Goal: Transaction & Acquisition: Purchase product/service

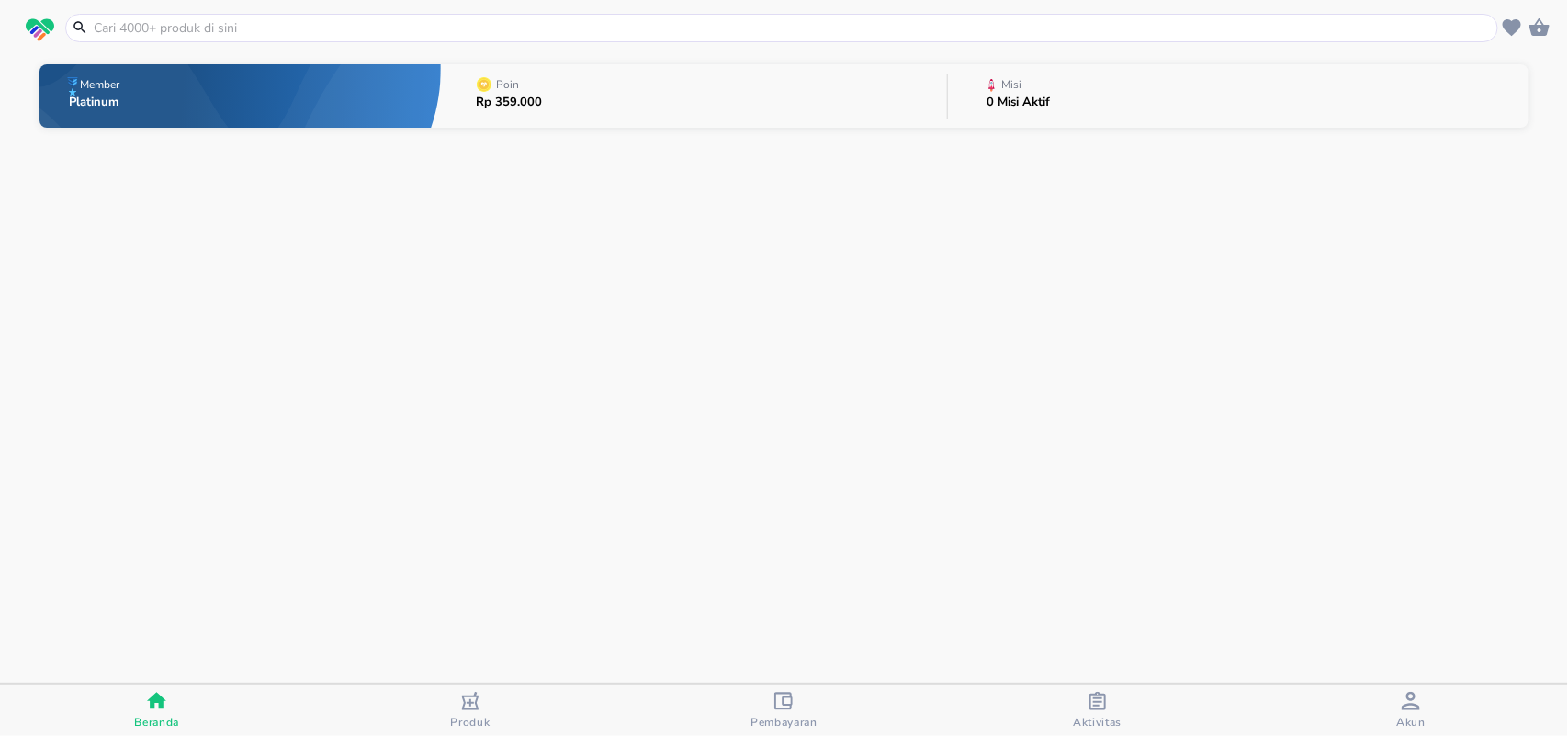
click at [122, 24] on input "text" at bounding box center [792, 28] width 1401 height 19
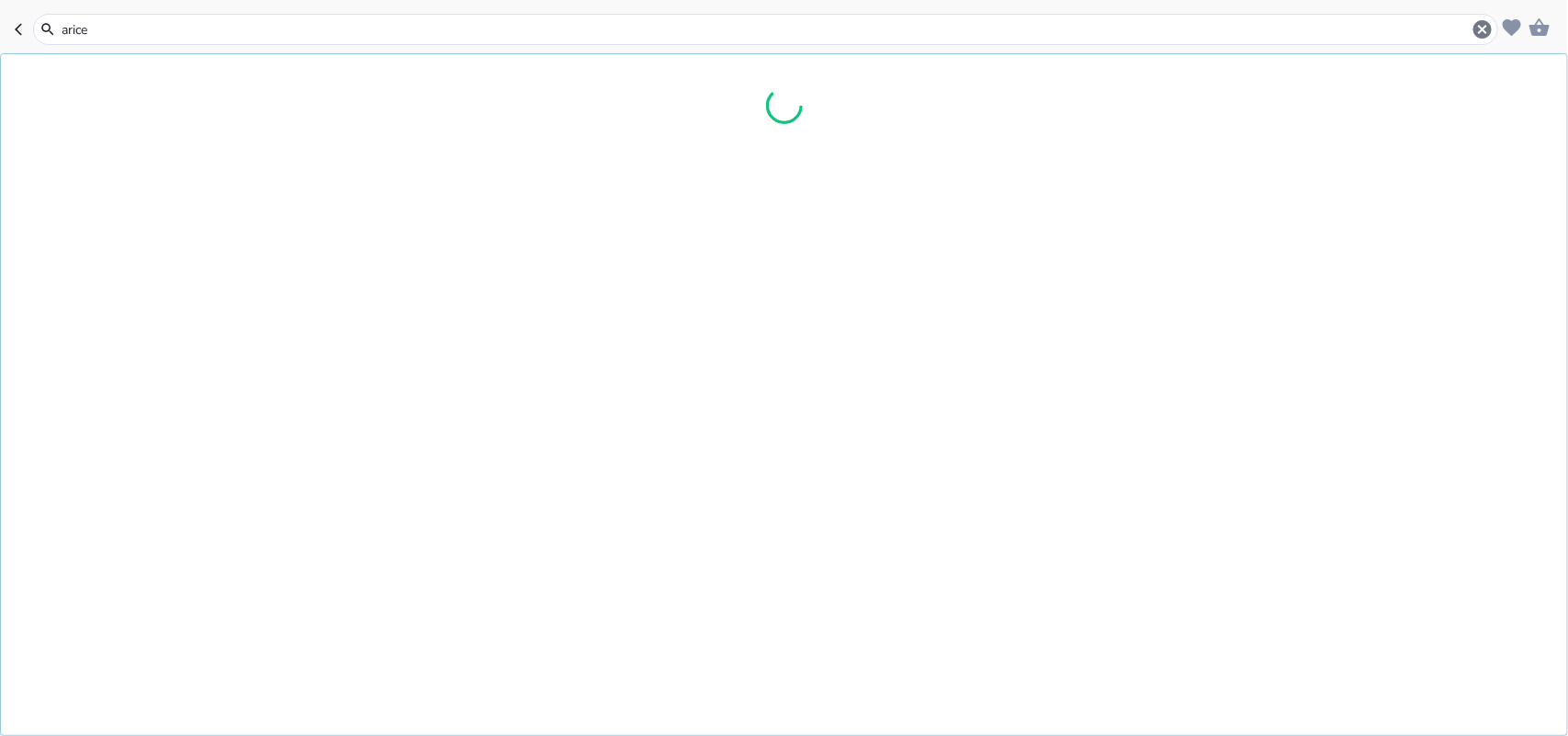
type input "aricep"
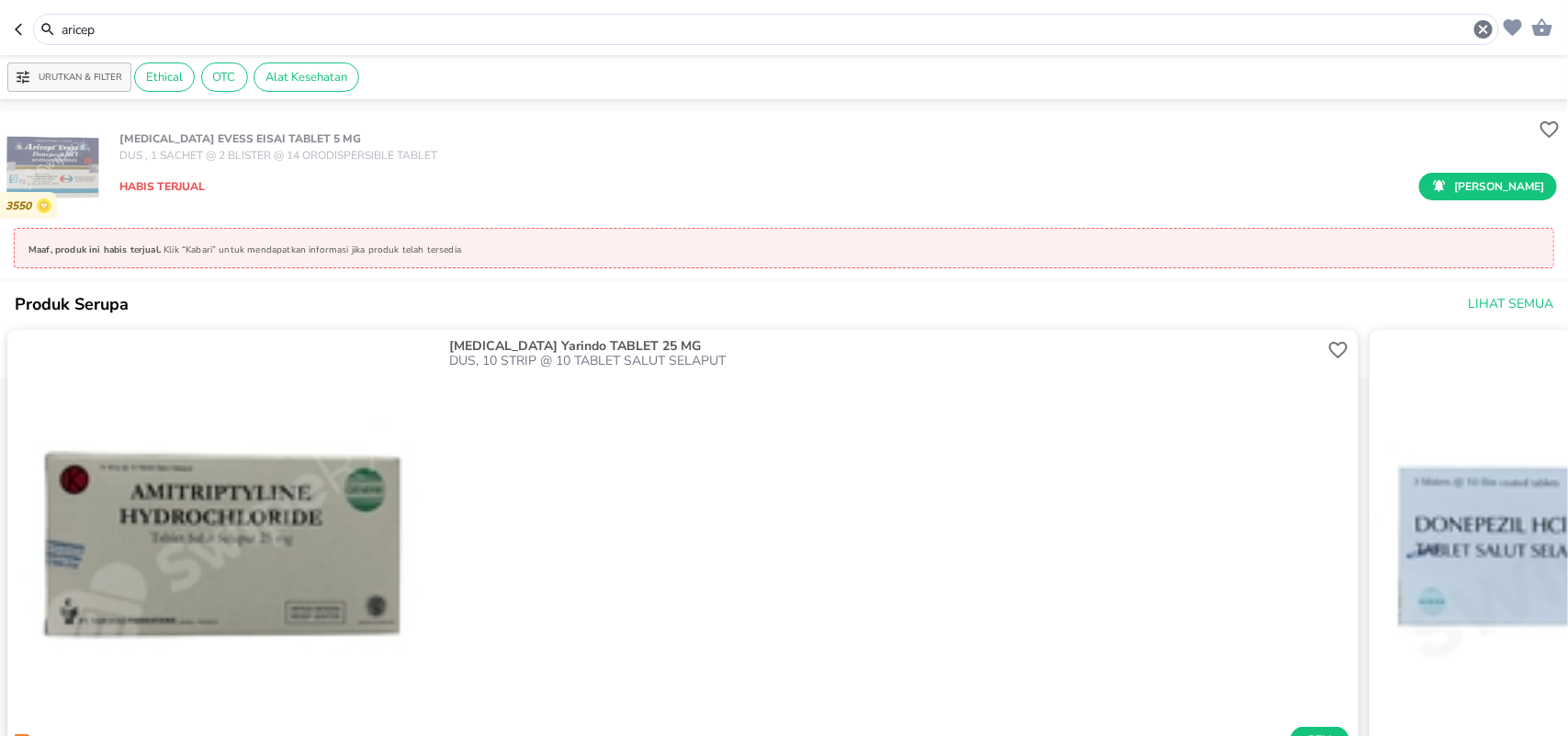
click at [1480, 30] on icon "button" at bounding box center [1483, 29] width 22 height 22
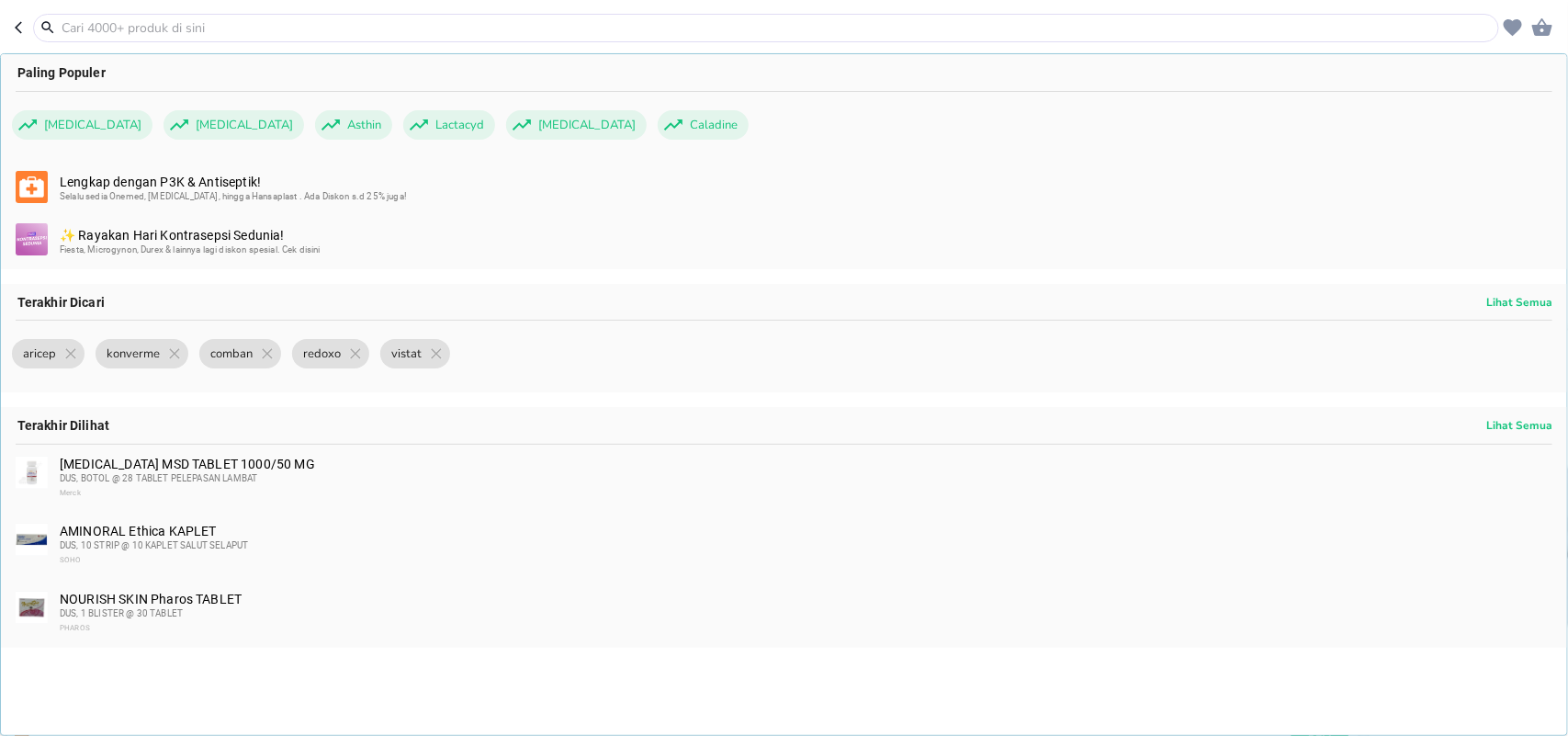
click at [25, 28] on icon "button" at bounding box center [21, 27] width 14 height 14
type input "aricep"
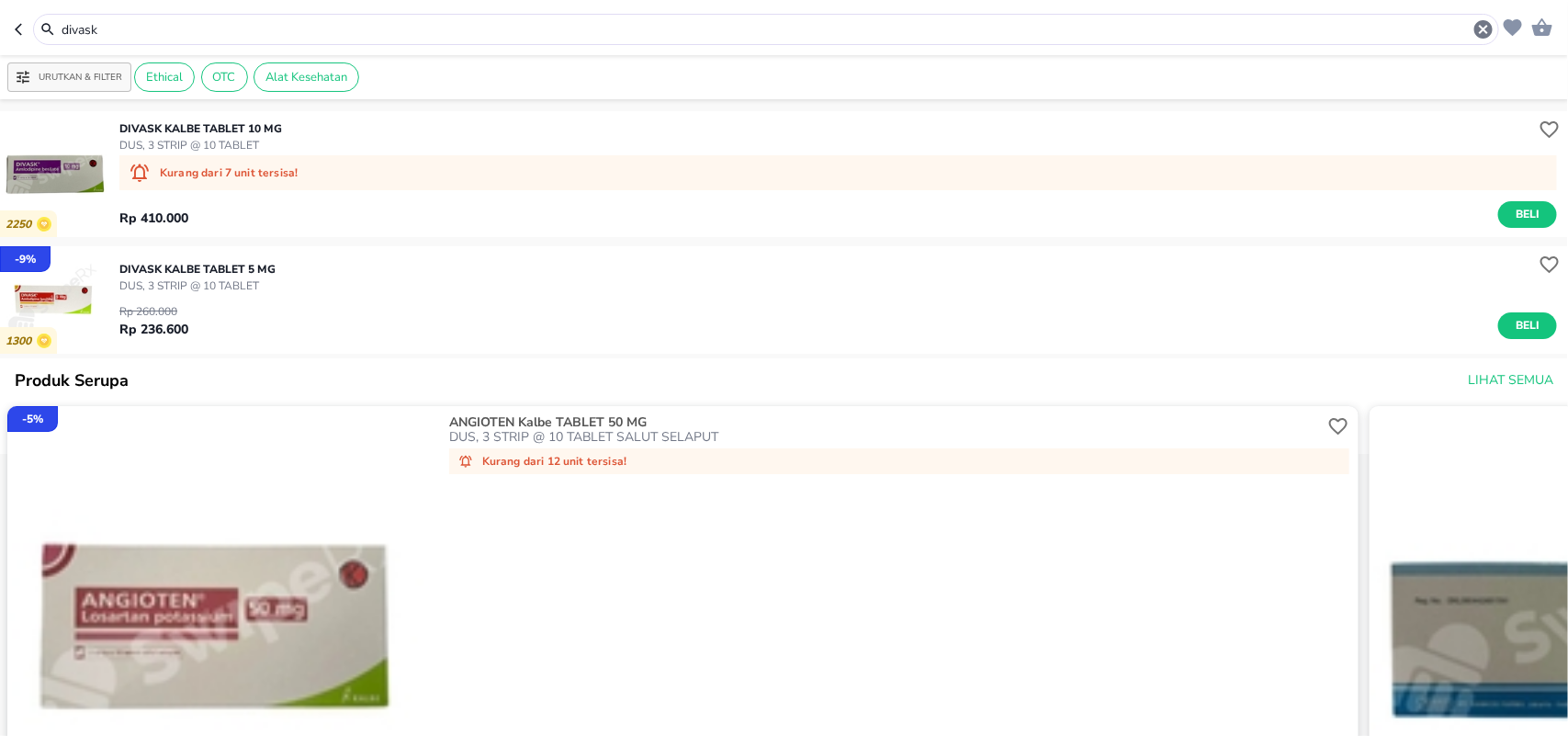
click at [0, 50] on header "divask" at bounding box center [784, 28] width 1568 height 55
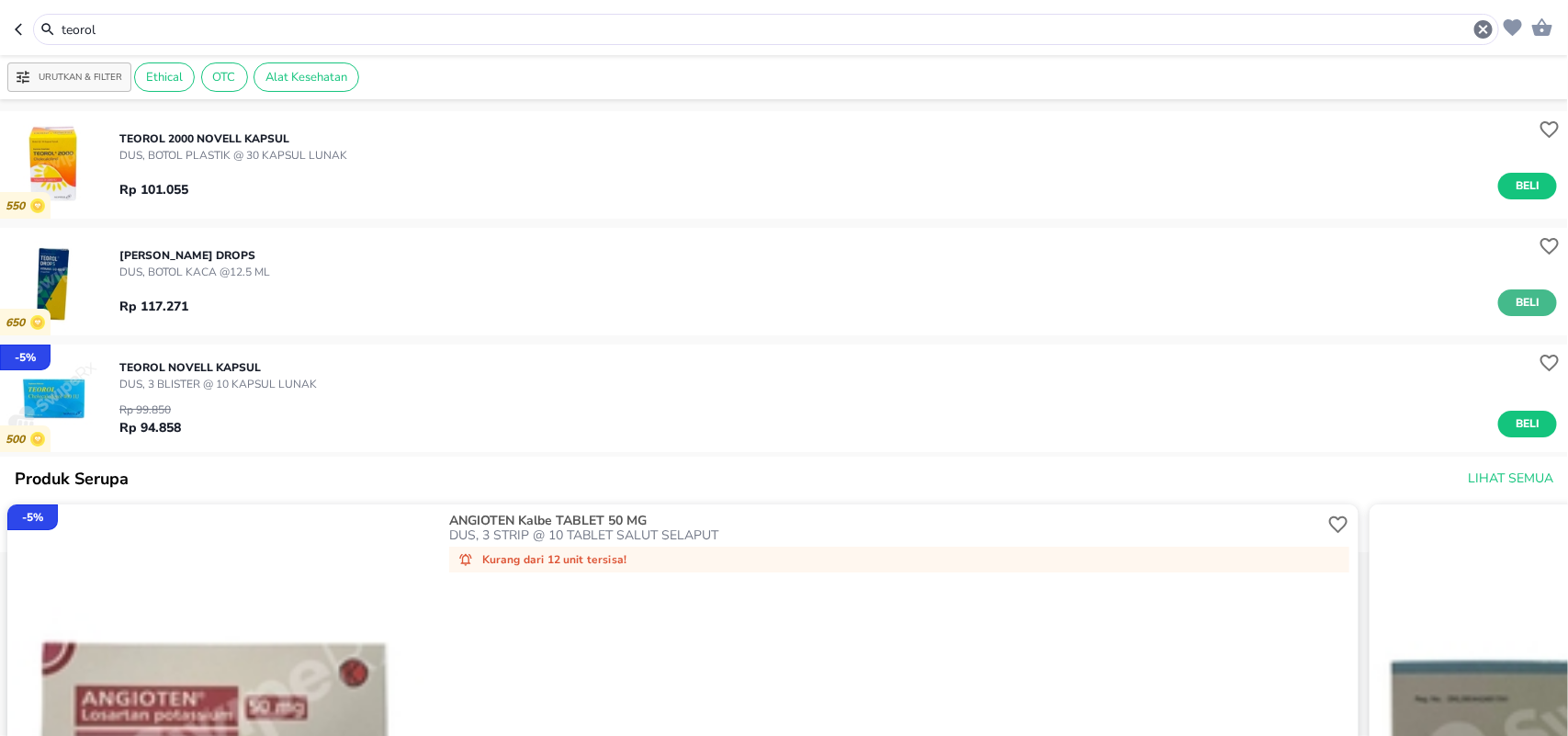
click at [1512, 300] on span "Beli" at bounding box center [1527, 303] width 31 height 19
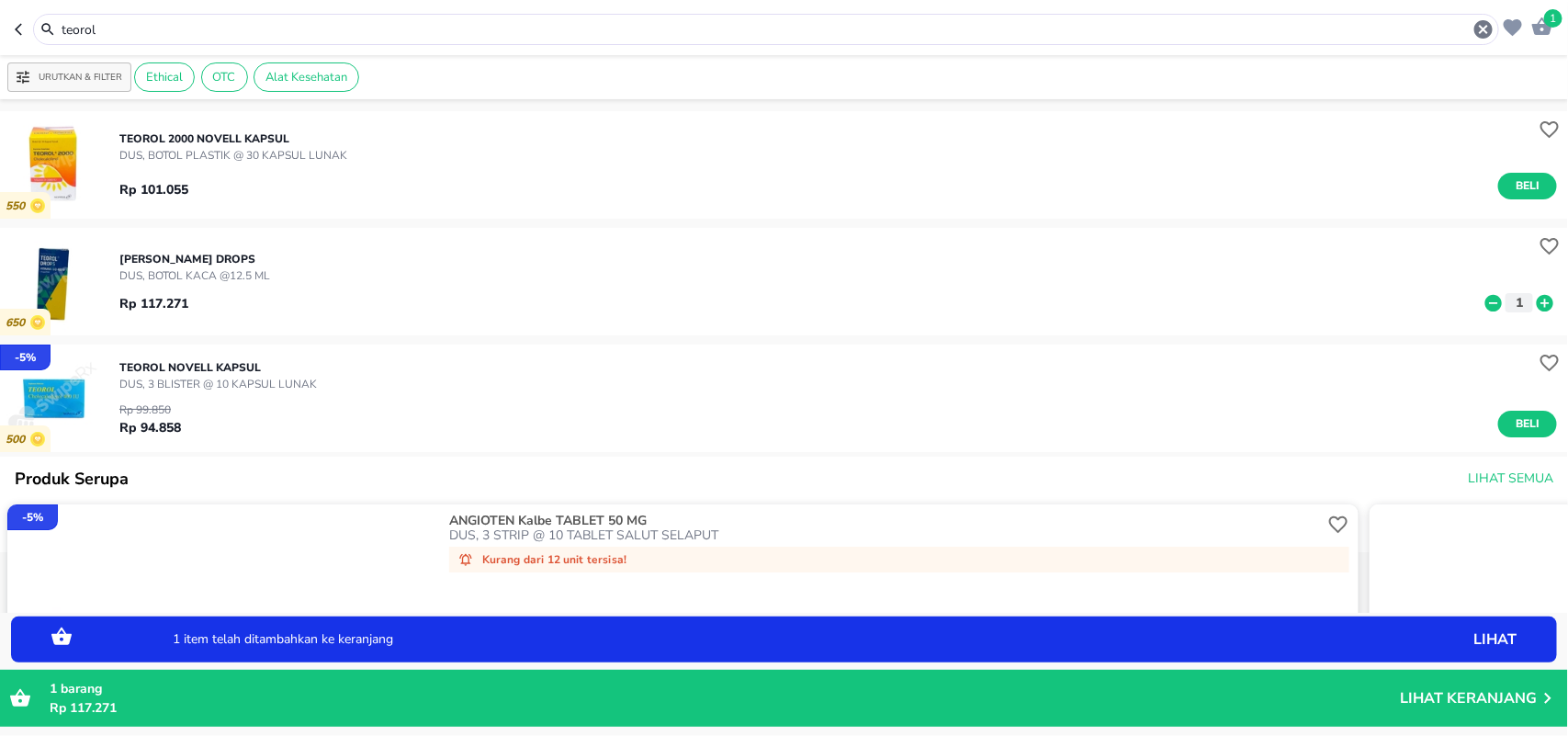
click at [1537, 300] on icon at bounding box center [1544, 302] width 16 height 16
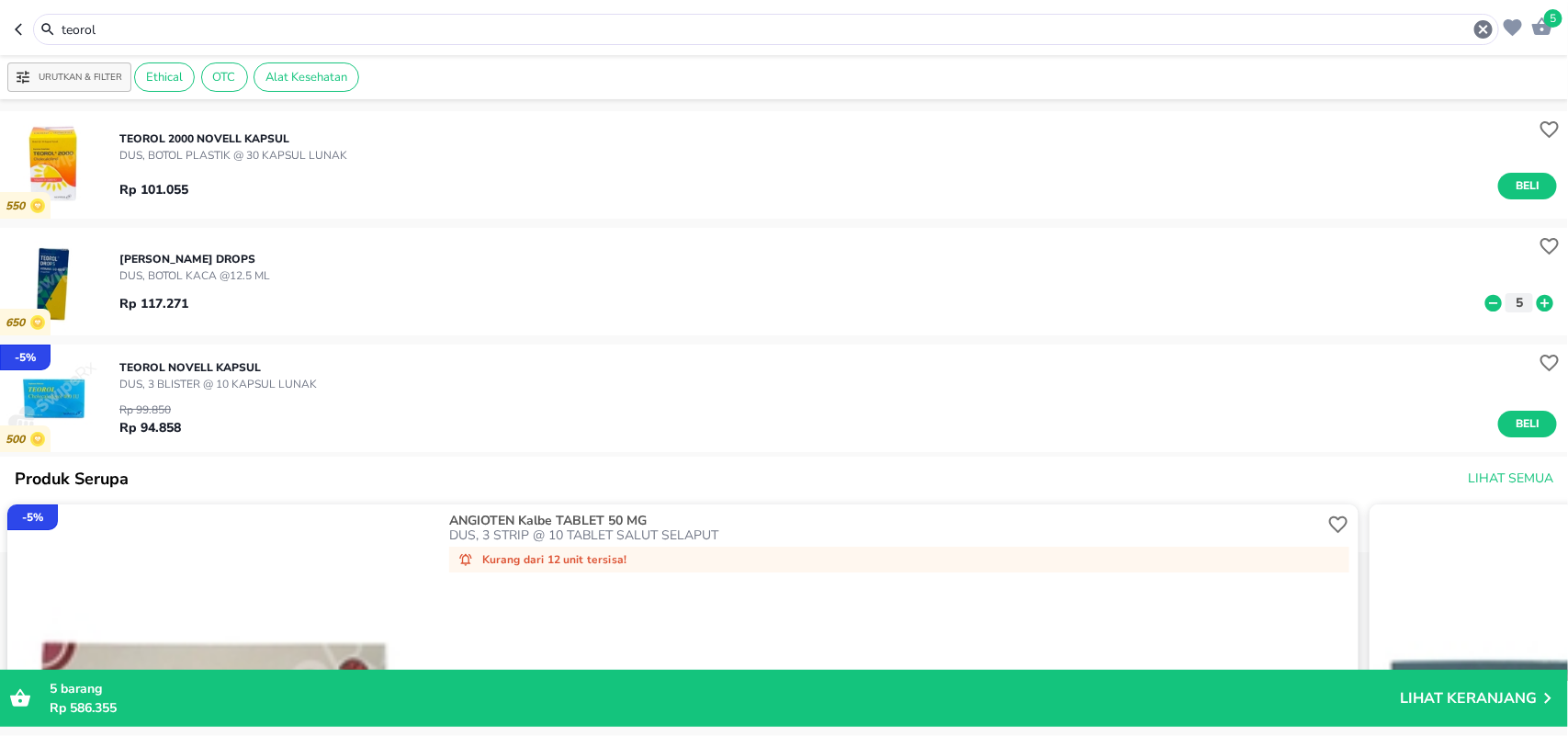
click at [0, 0] on header "5 teorol" at bounding box center [784, 28] width 1568 height 55
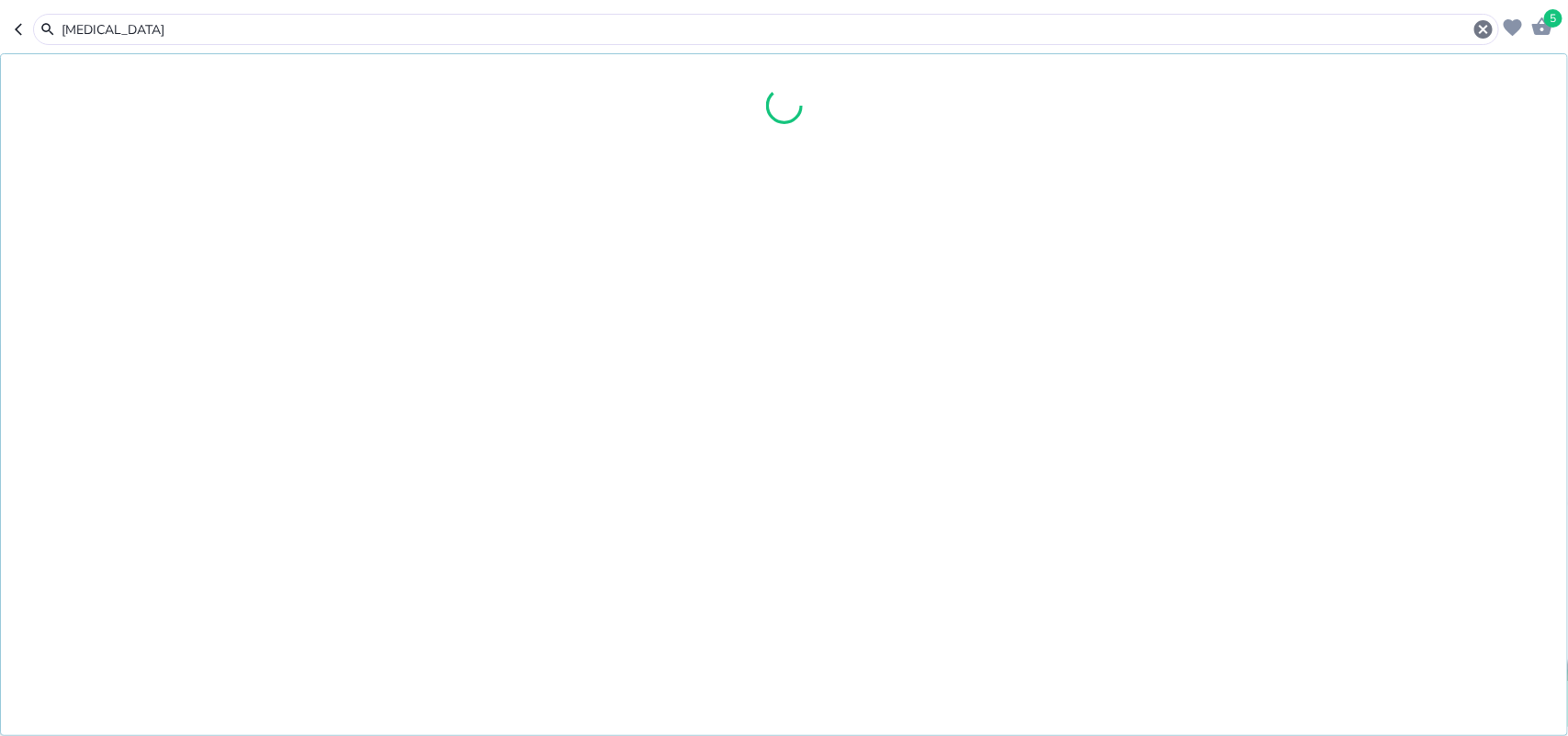
type input "[MEDICAL_DATA]"
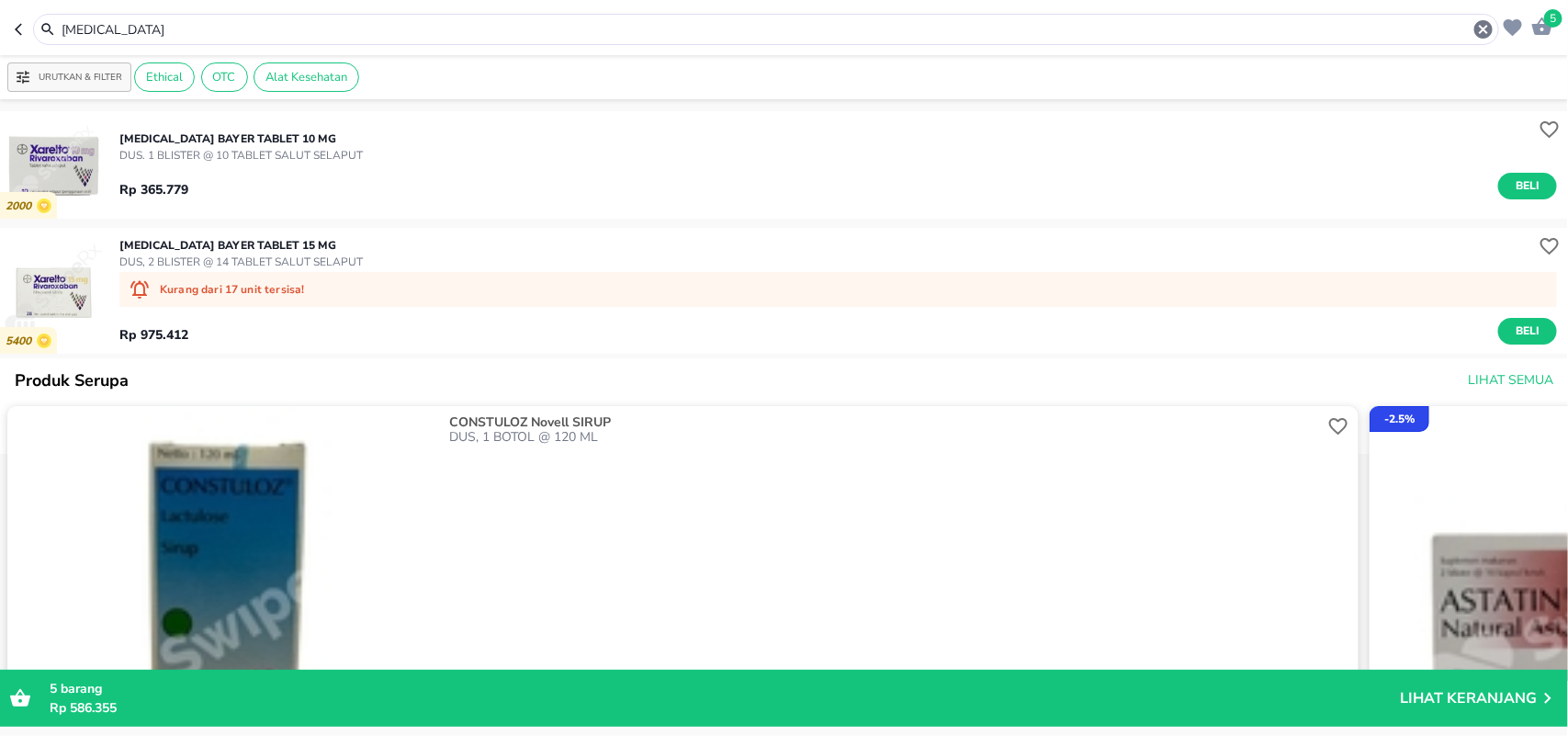
click at [209, 138] on p "[MEDICAL_DATA] Bayer TABLET 10 MG" at bounding box center [241, 138] width 244 height 16
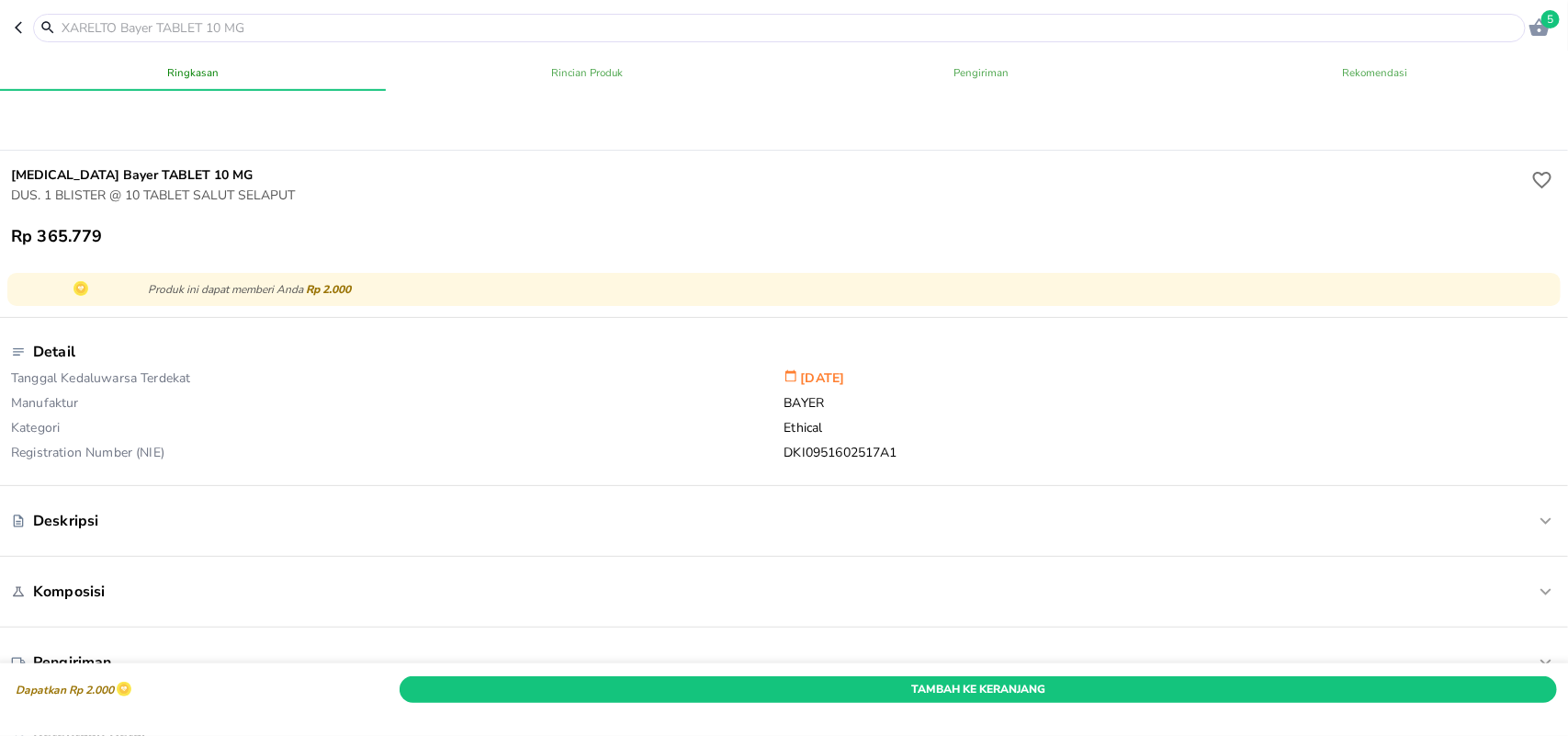
scroll to position [459, 0]
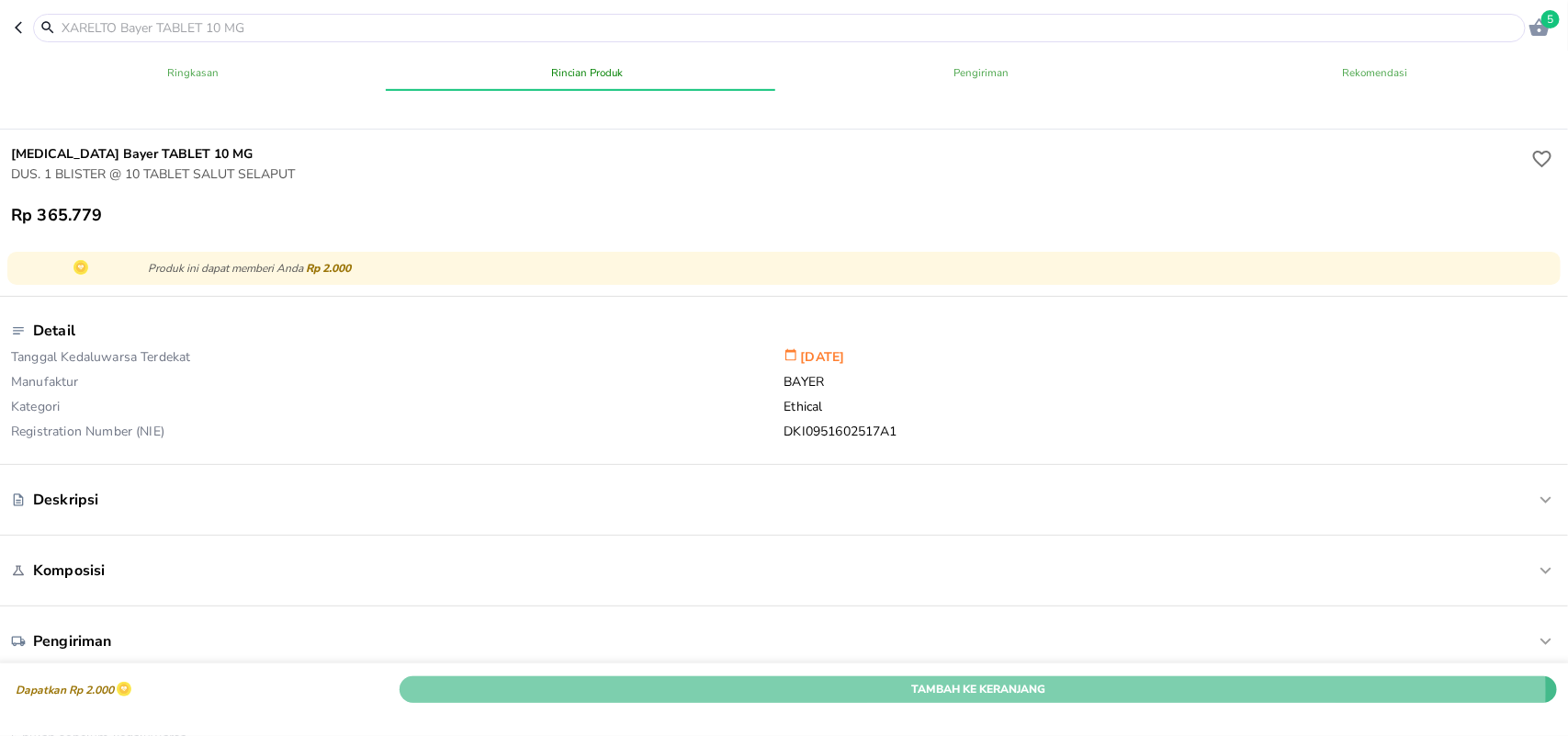
click at [940, 680] on span "Tambah Ke Keranjang" at bounding box center [978, 689] width 1130 height 19
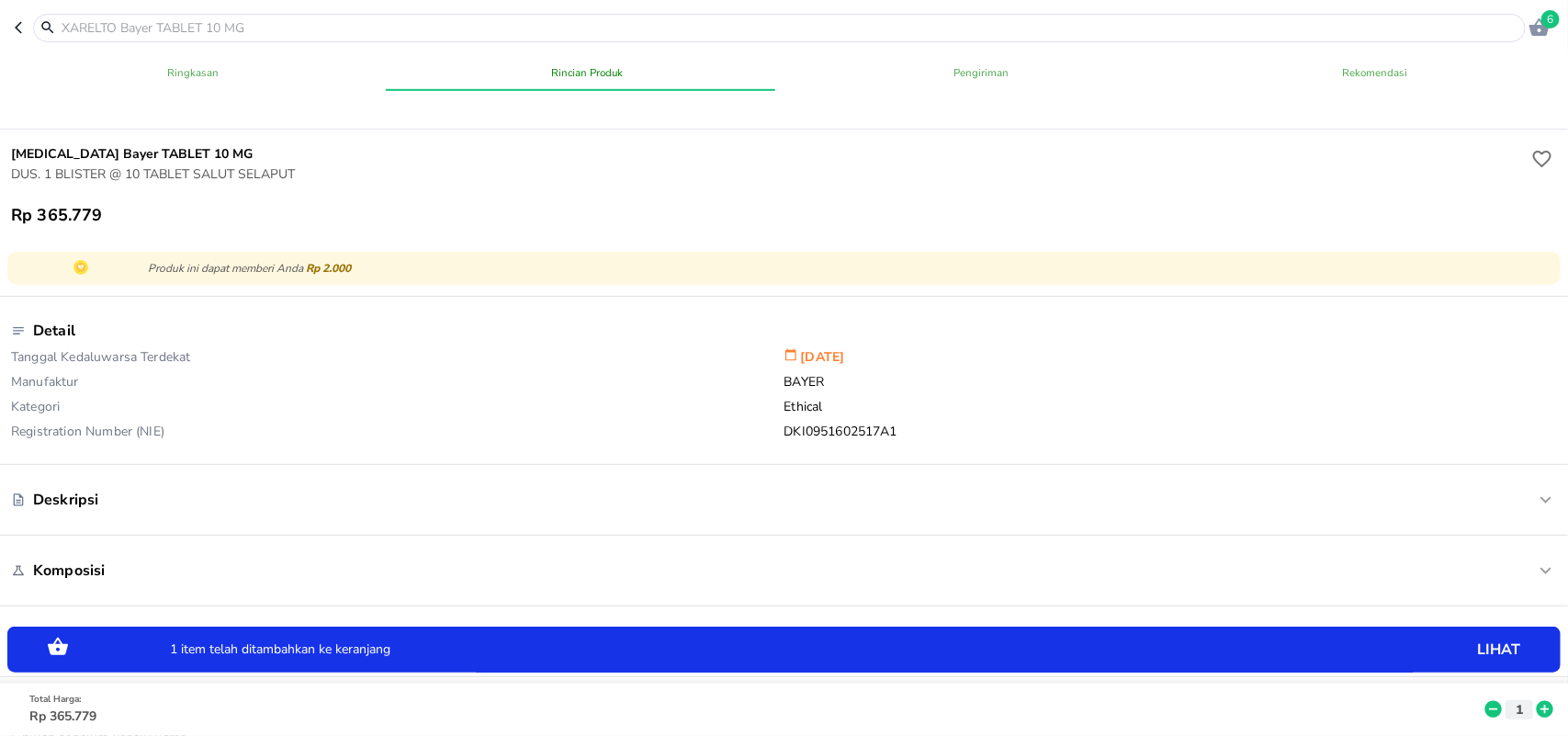
click at [257, 25] on input "text" at bounding box center [790, 28] width 1461 height 19
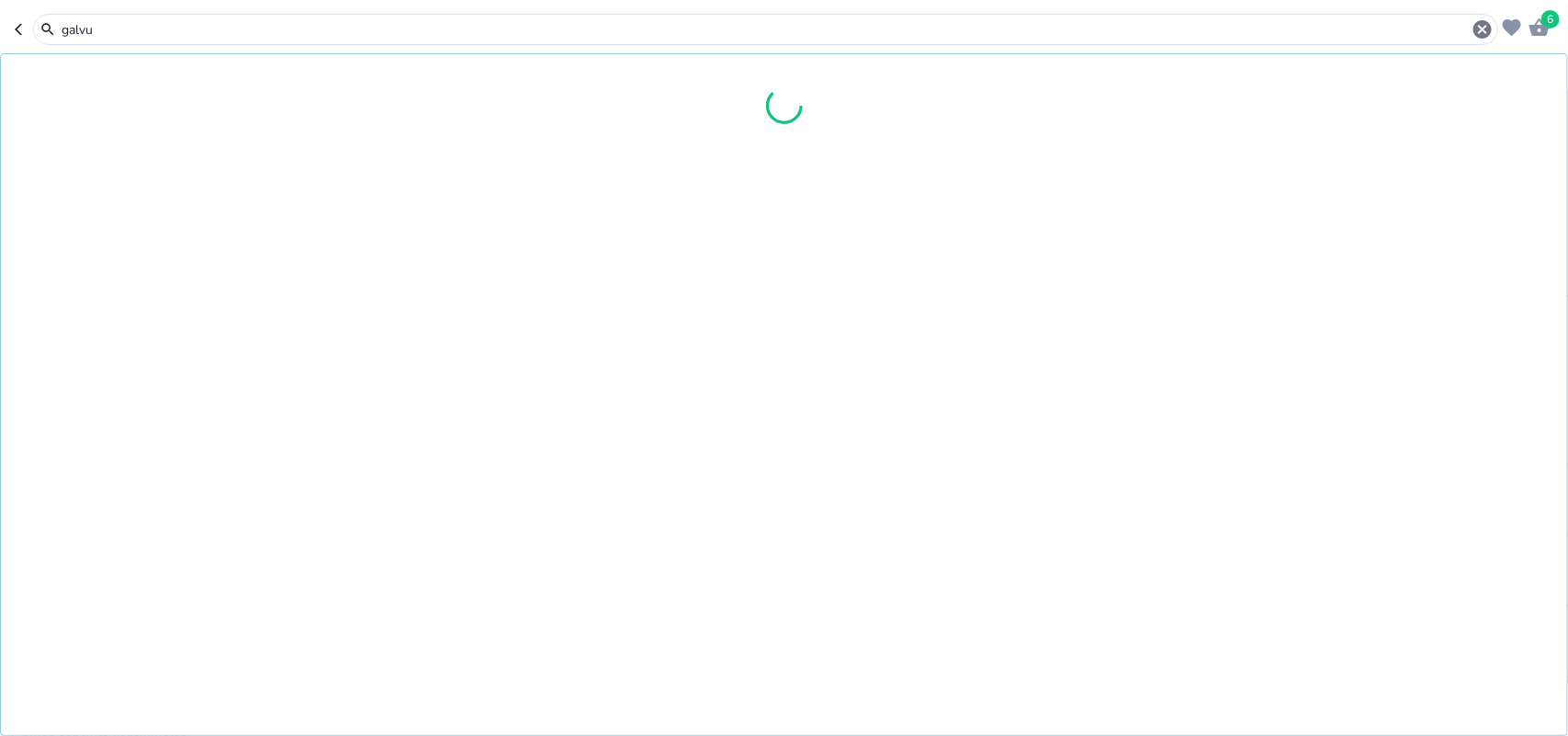
type input "[MEDICAL_DATA]"
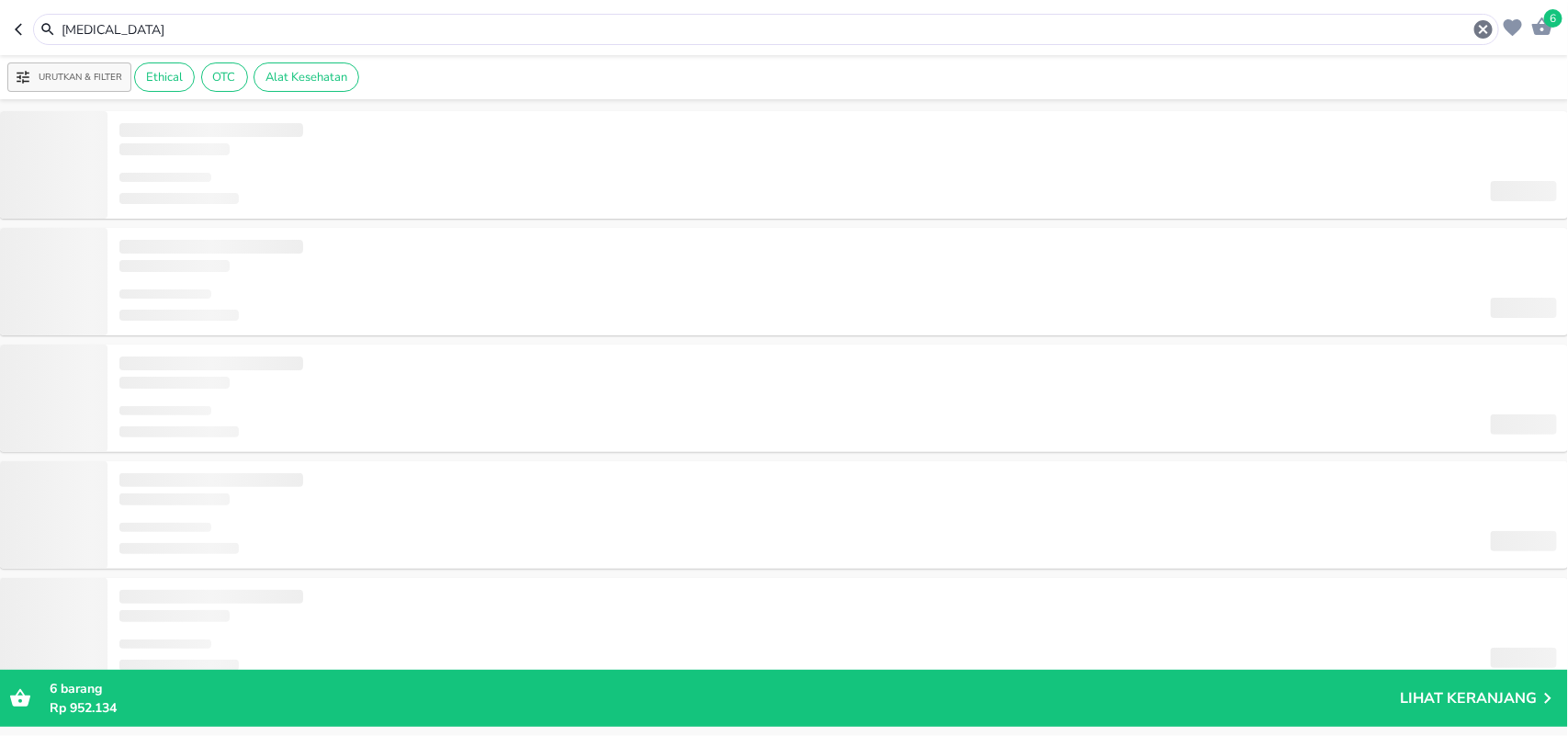
type input "[MEDICAL_DATA]"
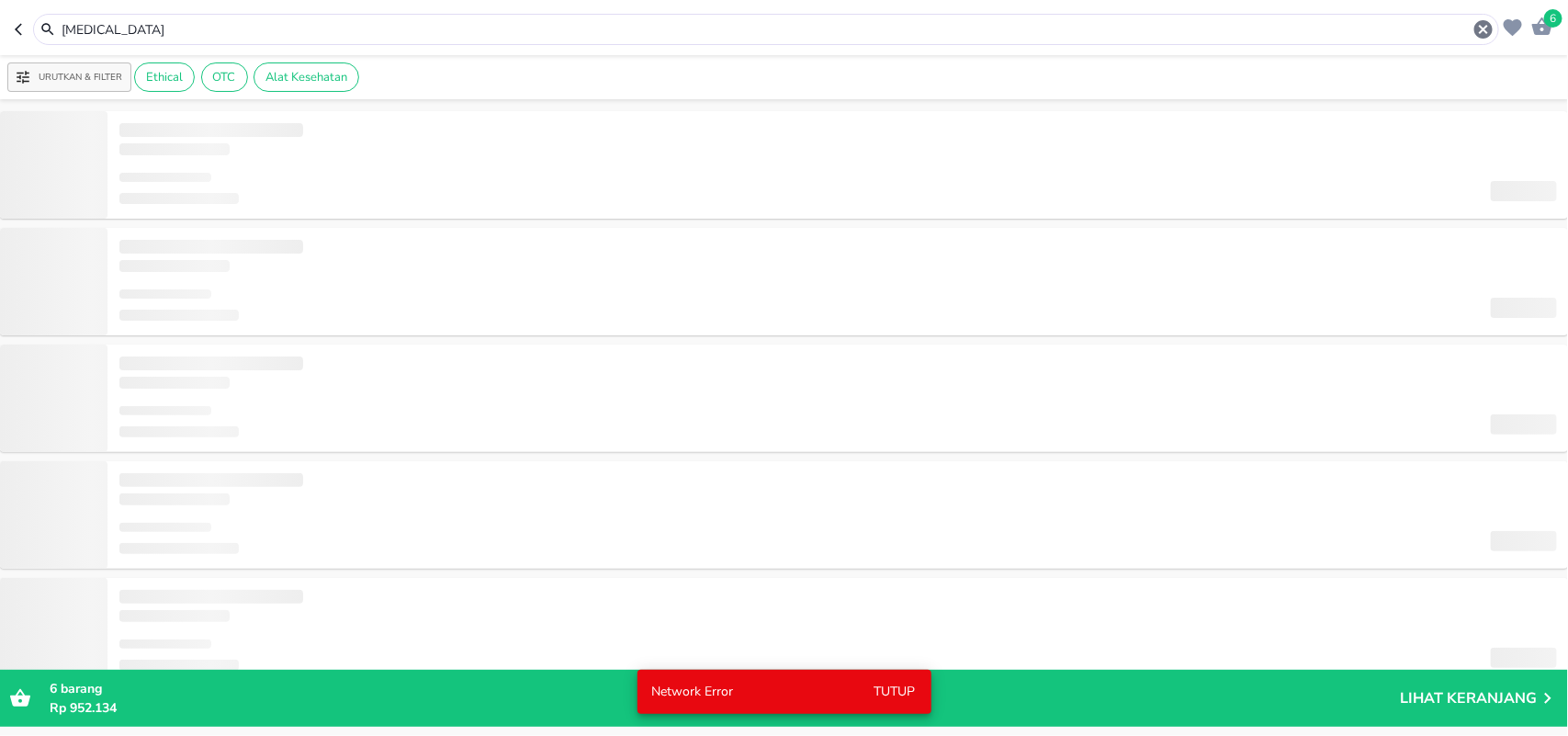
click at [161, 26] on input "[MEDICAL_DATA]" at bounding box center [766, 30] width 1413 height 19
